Goal: Task Accomplishment & Management: Manage account settings

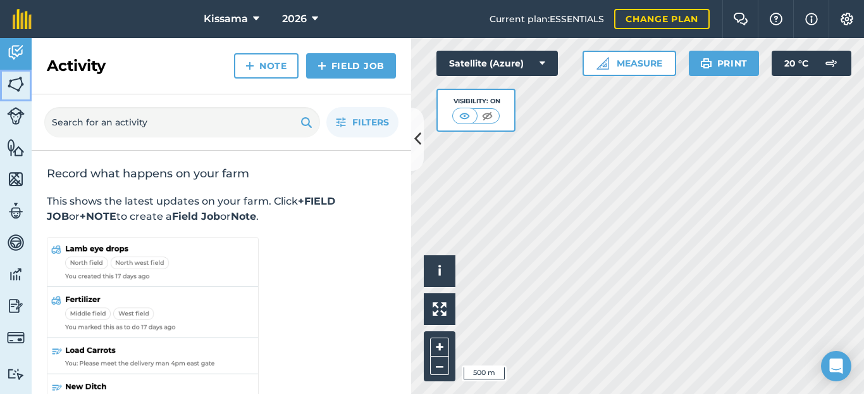
click at [20, 85] on img at bounding box center [16, 84] width 18 height 19
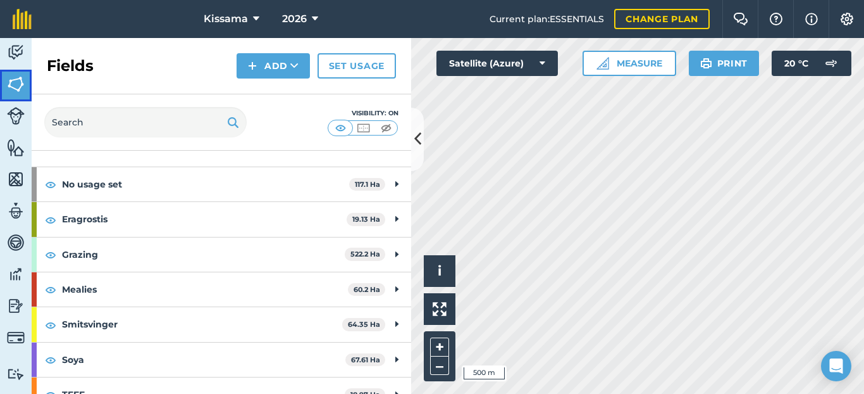
scroll to position [44, 0]
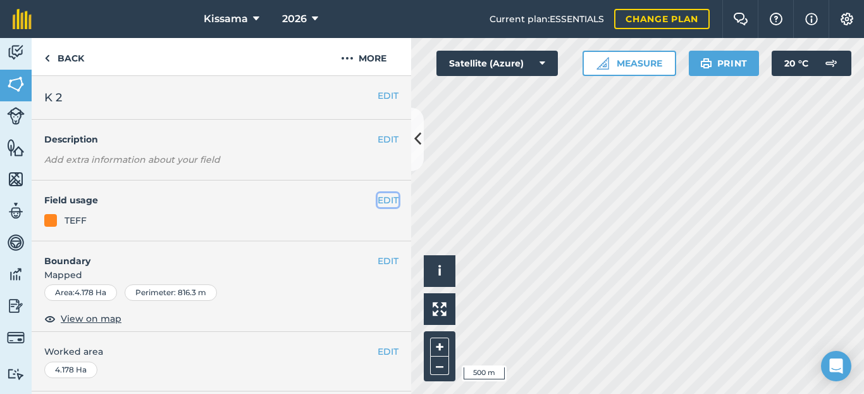
click at [390, 200] on button "EDIT" at bounding box center [388, 200] width 21 height 14
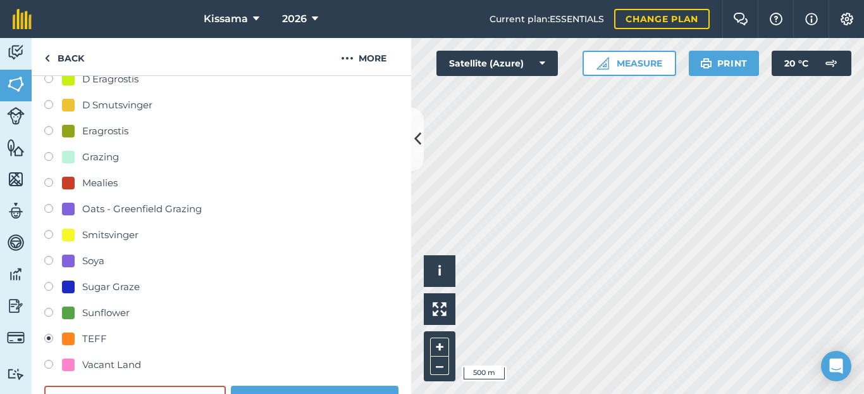
scroll to position [173, 0]
click at [50, 131] on label at bounding box center [53, 133] width 18 height 13
radio input "true"
radio input "false"
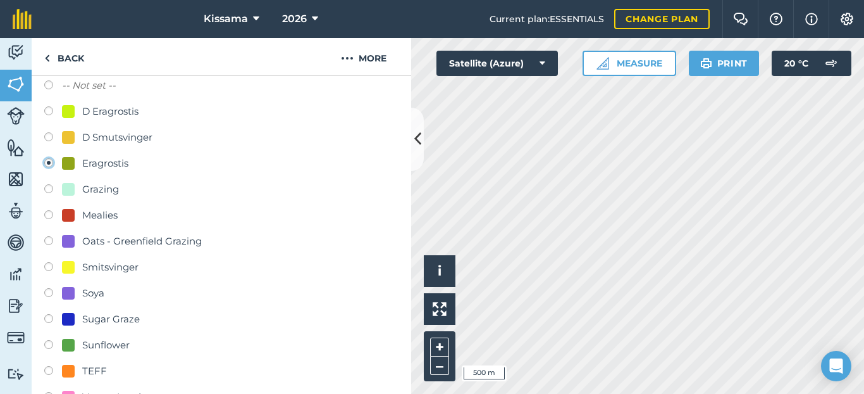
scroll to position [192, 0]
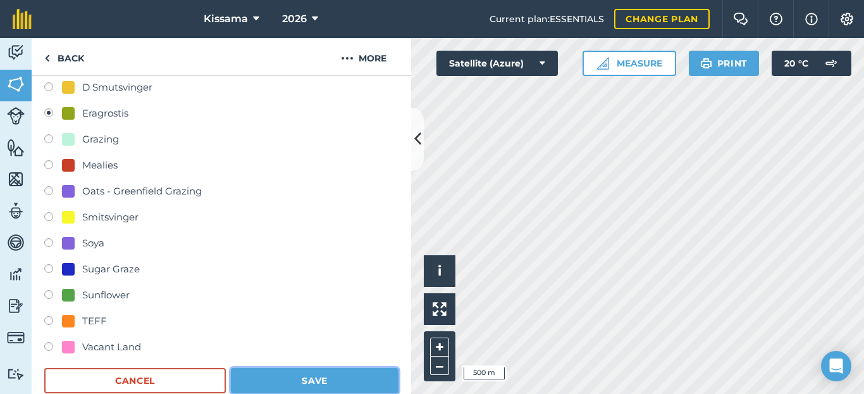
click at [319, 382] on button "Save" at bounding box center [315, 380] width 168 height 25
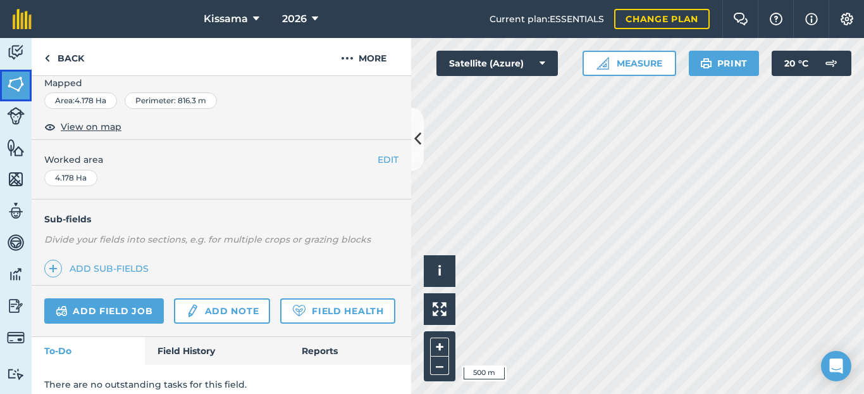
click at [14, 86] on img at bounding box center [16, 84] width 18 height 19
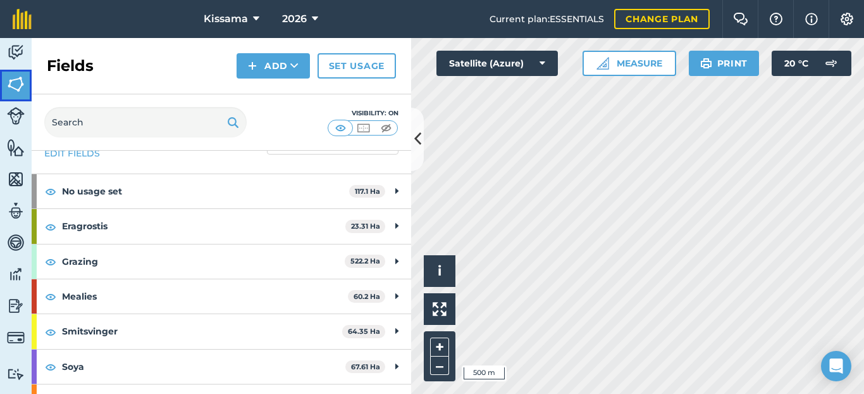
scroll to position [61, 0]
